Goal: Transaction & Acquisition: Download file/media

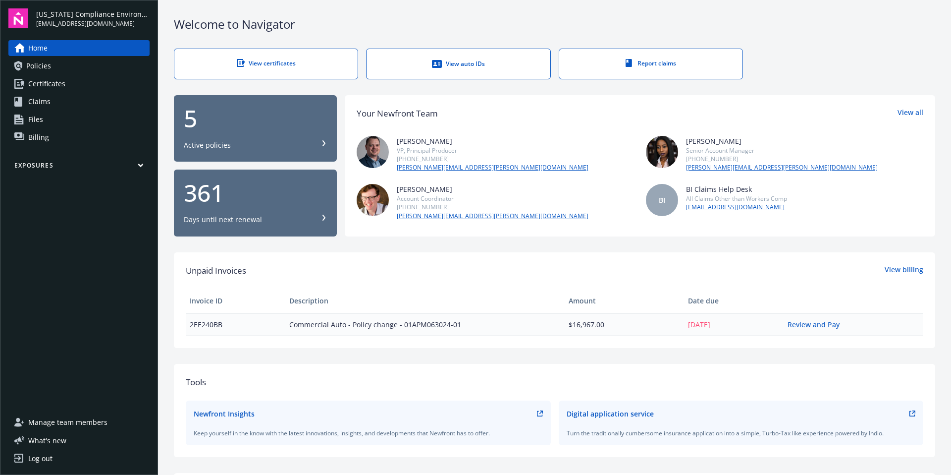
click at [52, 81] on span "Certificates" at bounding box center [46, 84] width 37 height 16
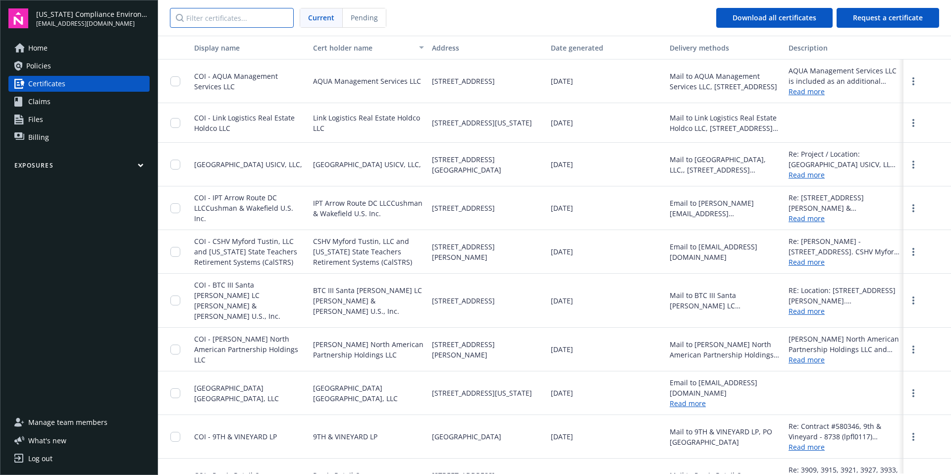
click at [202, 20] on input "Filter certificates..." at bounding box center [232, 18] width 124 height 20
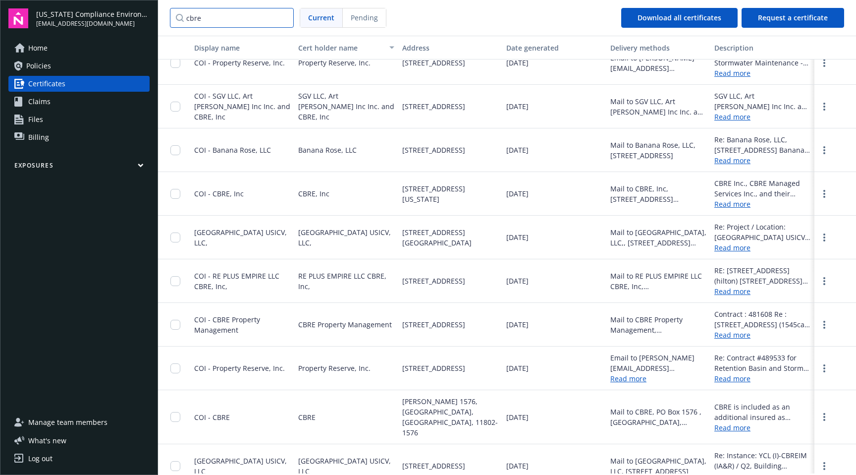
scroll to position [66, 0]
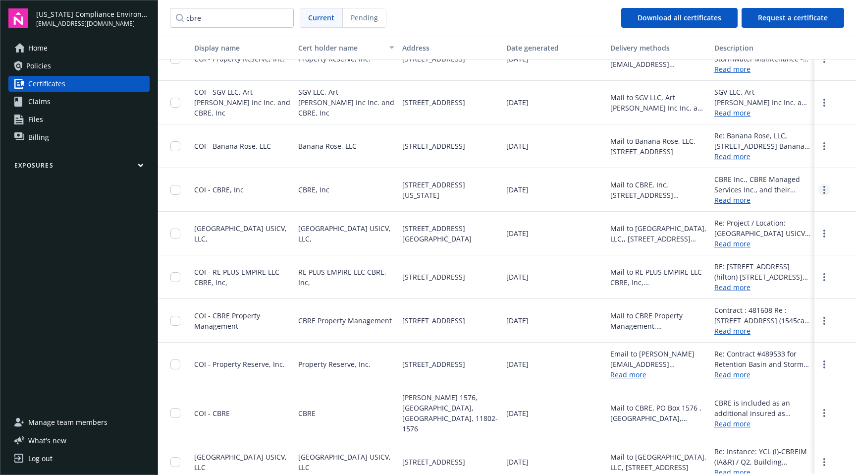
click at [819, 188] on link "more" at bounding box center [825, 190] width 12 height 12
click at [804, 203] on link "Download" at bounding box center [798, 210] width 65 height 20
click at [222, 21] on input "cbre" at bounding box center [232, 18] width 124 height 20
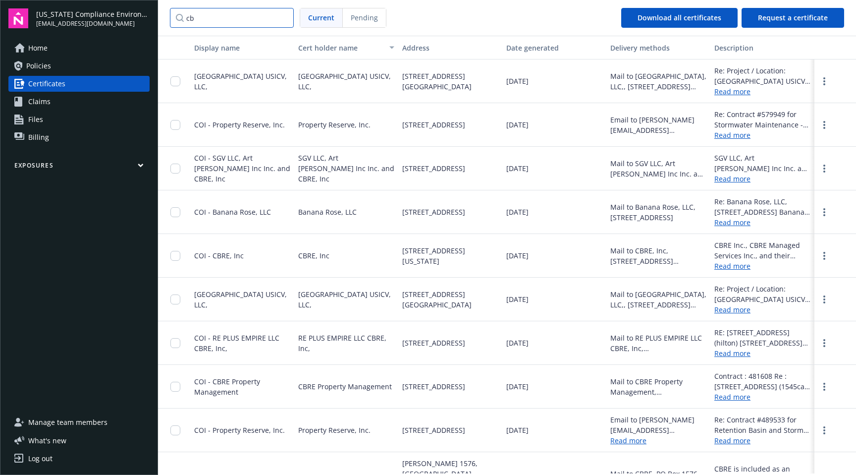
scroll to position [56, 0]
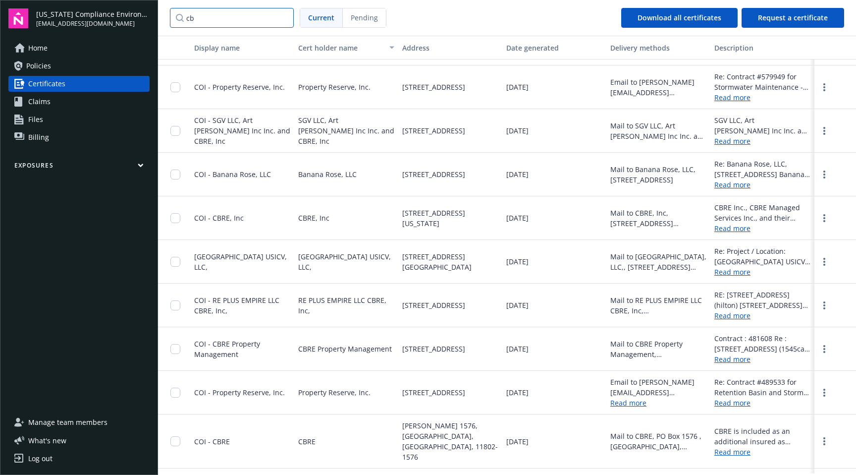
type input "c"
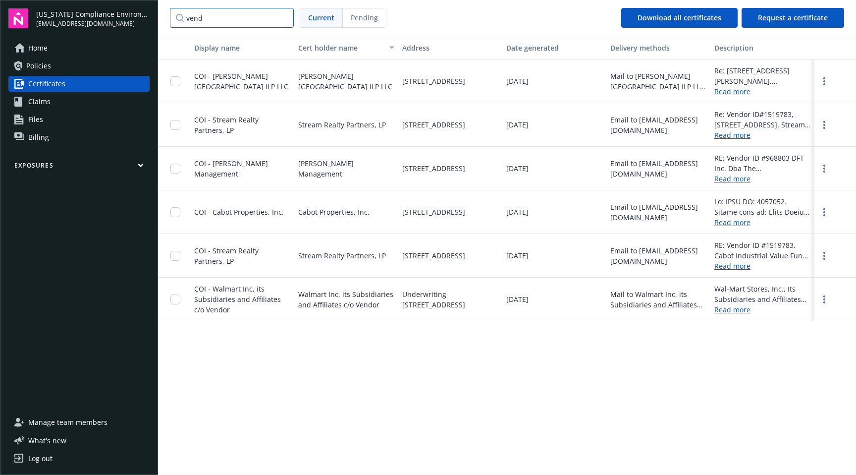
scroll to position [0, 0]
type input "vendor"
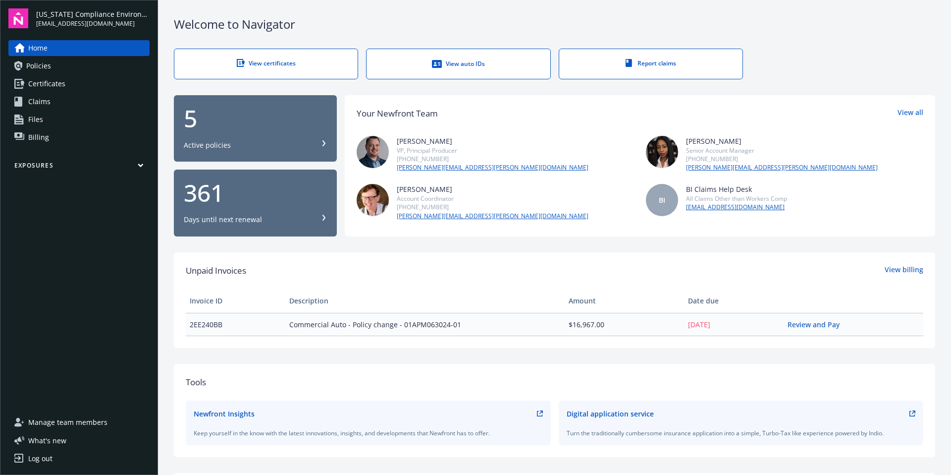
click at [43, 81] on span "Certificates" at bounding box center [46, 84] width 37 height 16
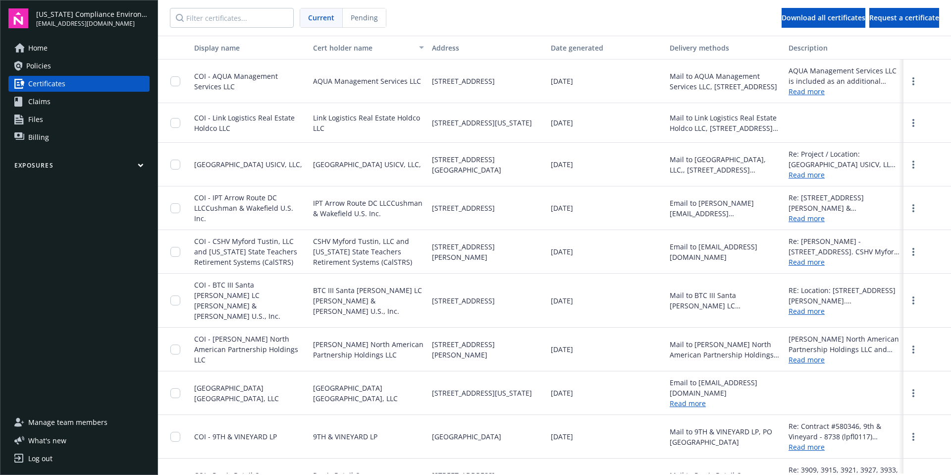
click at [45, 61] on span "Policies" at bounding box center [38, 66] width 25 height 16
